Goal: Information Seeking & Learning: Learn about a topic

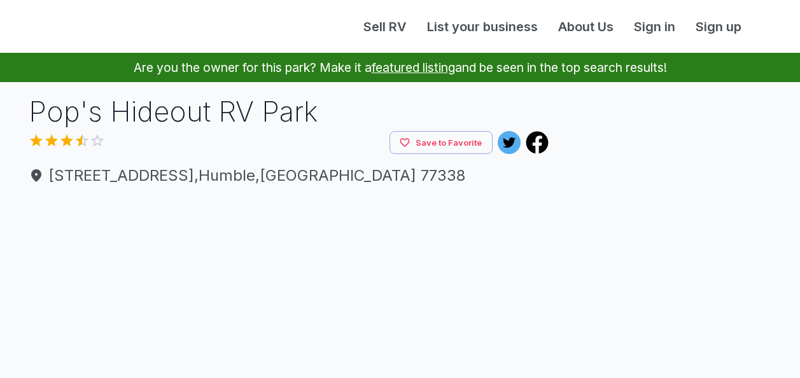
click at [257, 223] on img at bounding box center [158, 326] width 259 height 259
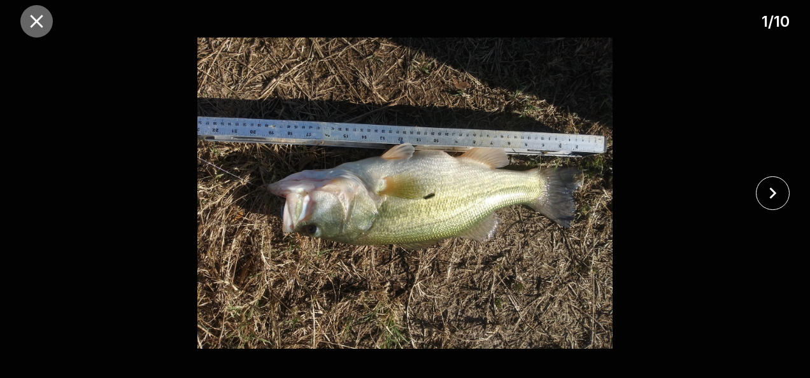
click at [45, 21] on icon "close" at bounding box center [36, 21] width 22 height 22
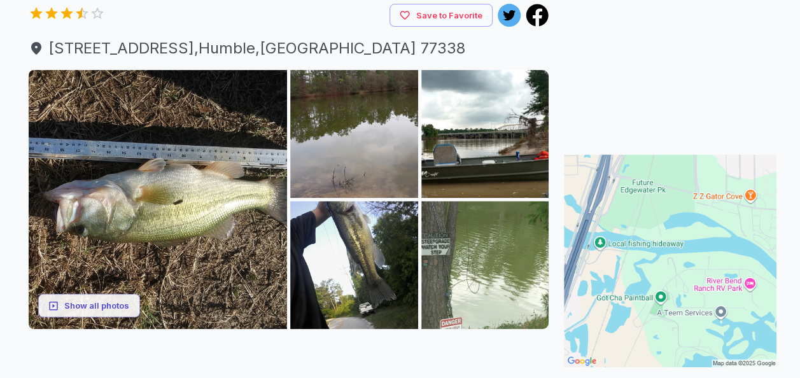
scroll to position [255, 0]
